Goal: Task Accomplishment & Management: Complete application form

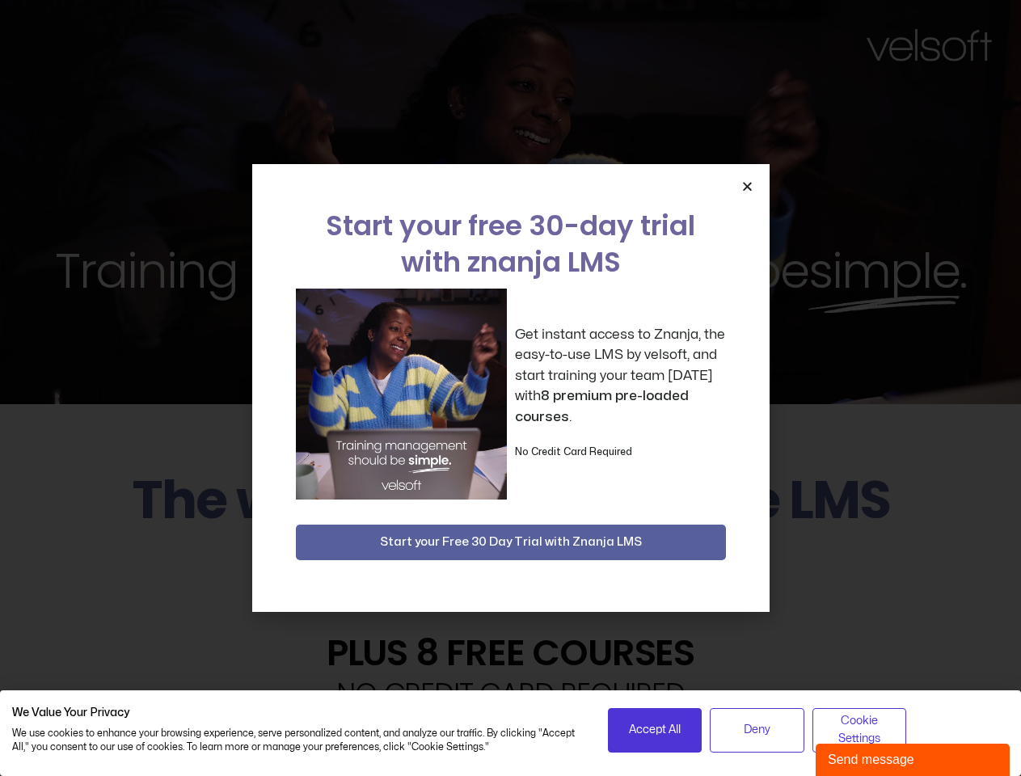
click at [510, 388] on div "Get instant access to Znanja, the easy-to-use LMS by velsoft, and start trainin…" at bounding box center [511, 394] width 430 height 211
click at [655, 730] on span "Accept All" at bounding box center [655, 730] width 52 height 18
click at [757, 730] on span "Deny" at bounding box center [757, 730] width 27 height 18
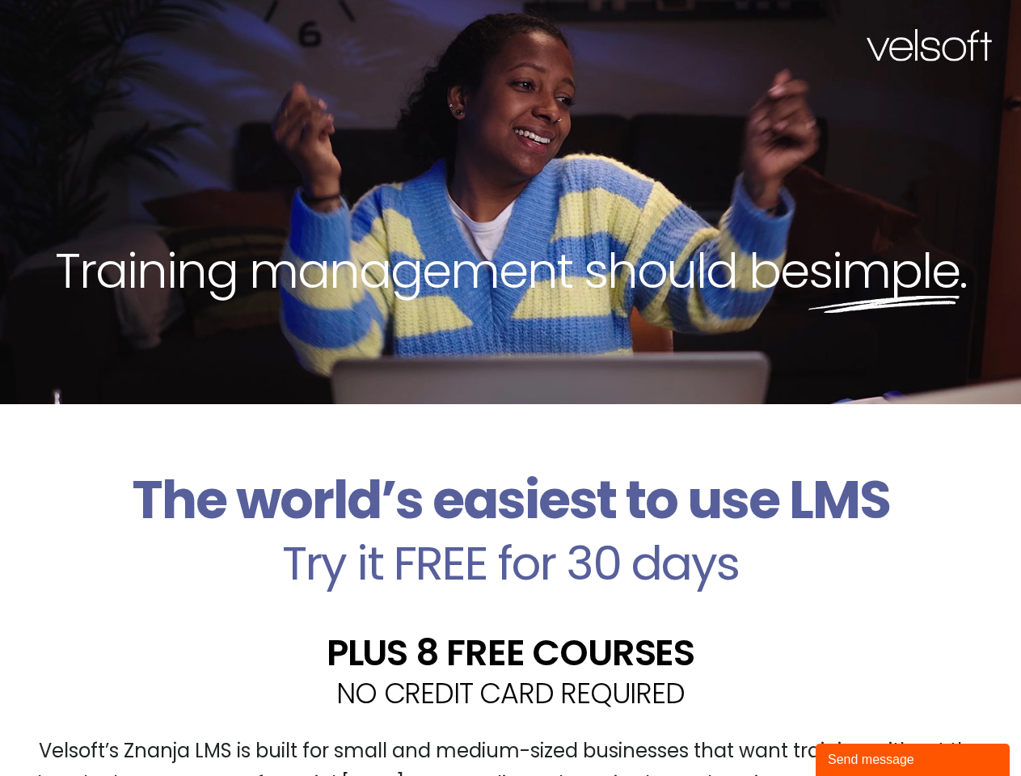
click at [510, 388] on div "Training management should be simple ." at bounding box center [510, 202] width 1021 height 404
click at [747, 186] on div "Training management should be simple ." at bounding box center [510, 202] width 1021 height 404
click at [511, 543] on h2 "Try it FREE for 30 days" at bounding box center [510, 563] width 997 height 47
click at [913, 760] on div "Send message" at bounding box center [913, 759] width 170 height 19
